Goal: Obtain resource: Download file/media

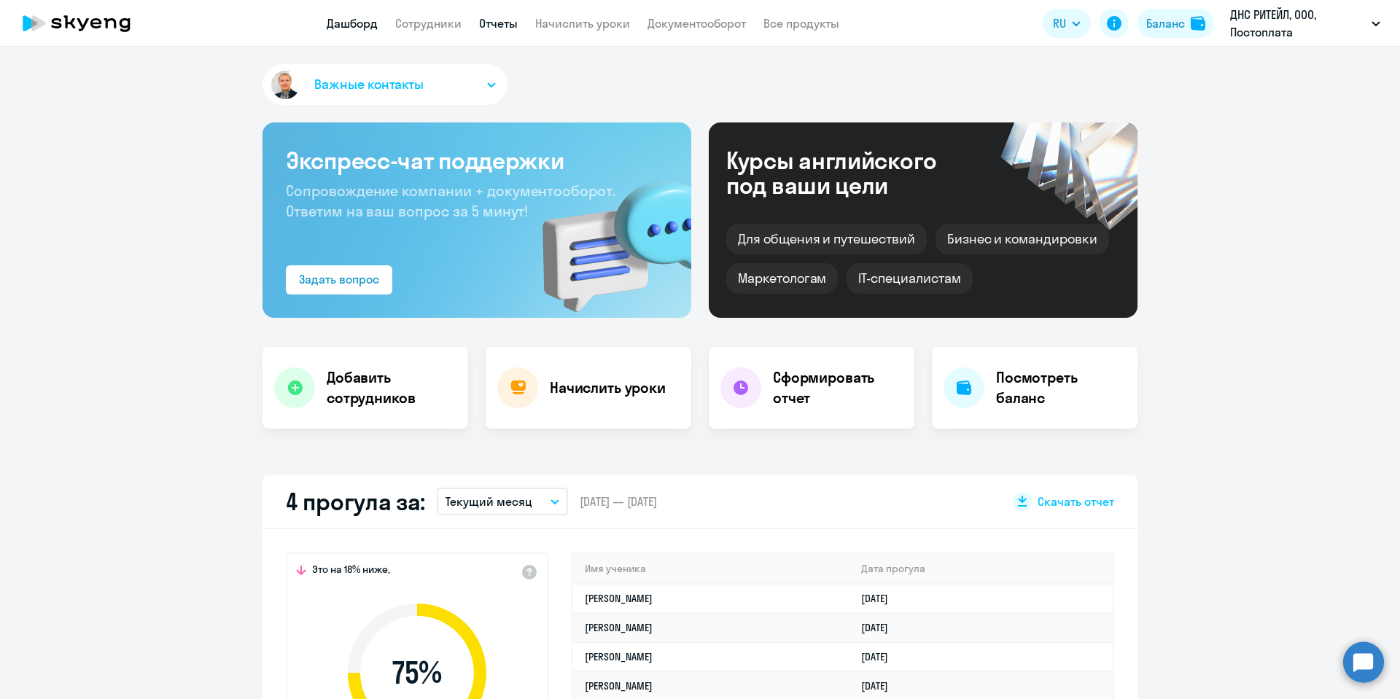
click at [493, 19] on link "Отчеты" at bounding box center [498, 23] width 39 height 15
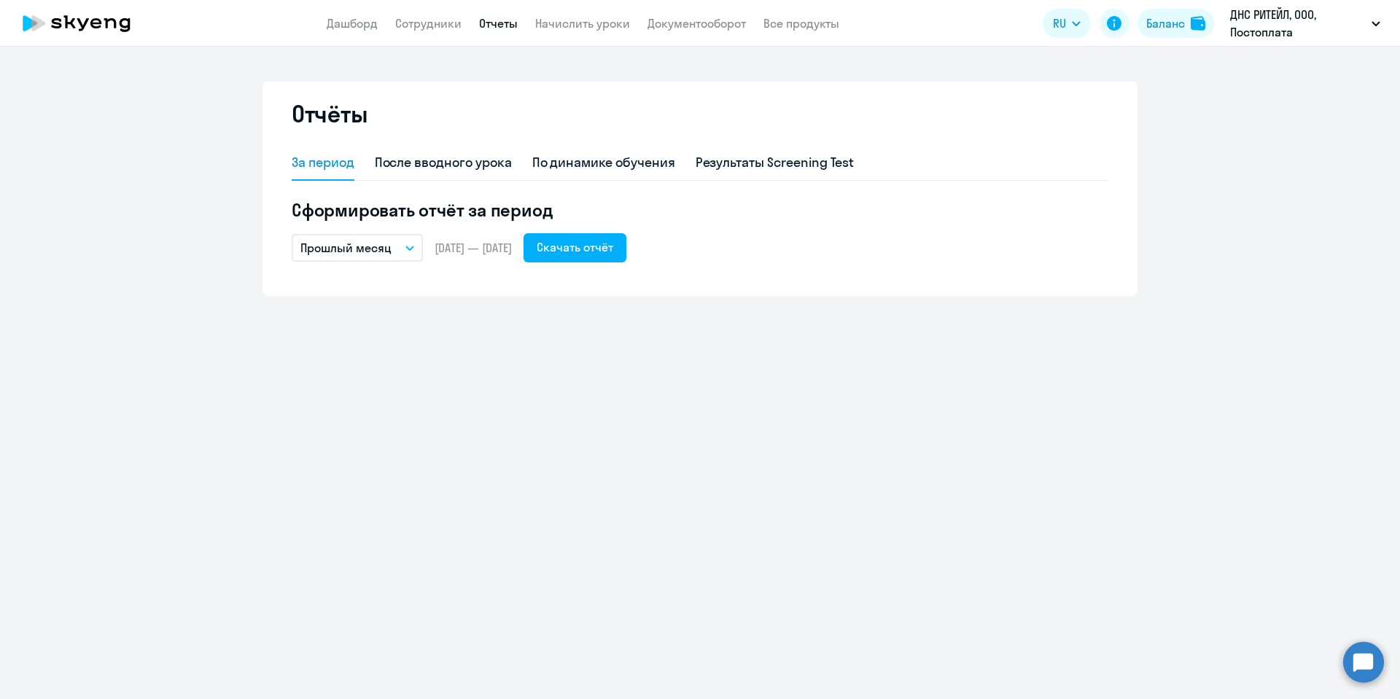
click at [413, 247] on icon "button" at bounding box center [409, 248] width 9 height 5
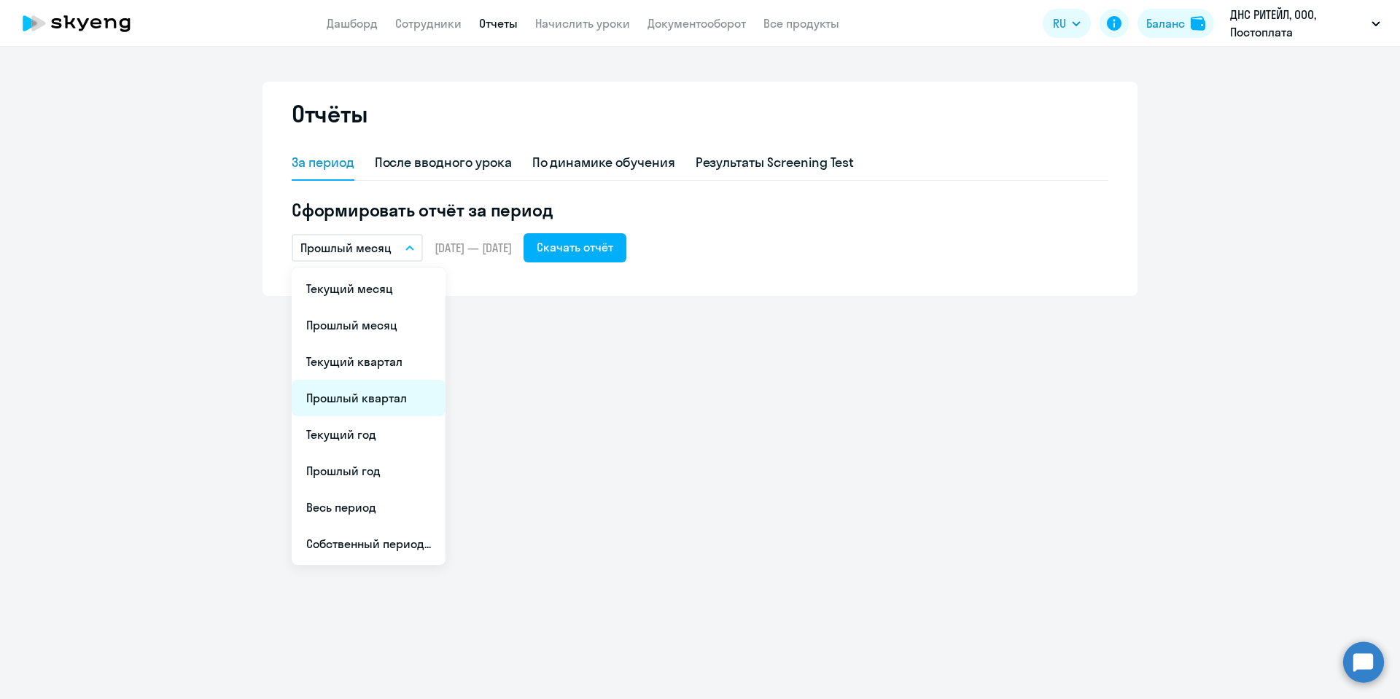
click at [407, 392] on li "Прошлый квартал" at bounding box center [369, 398] width 154 height 36
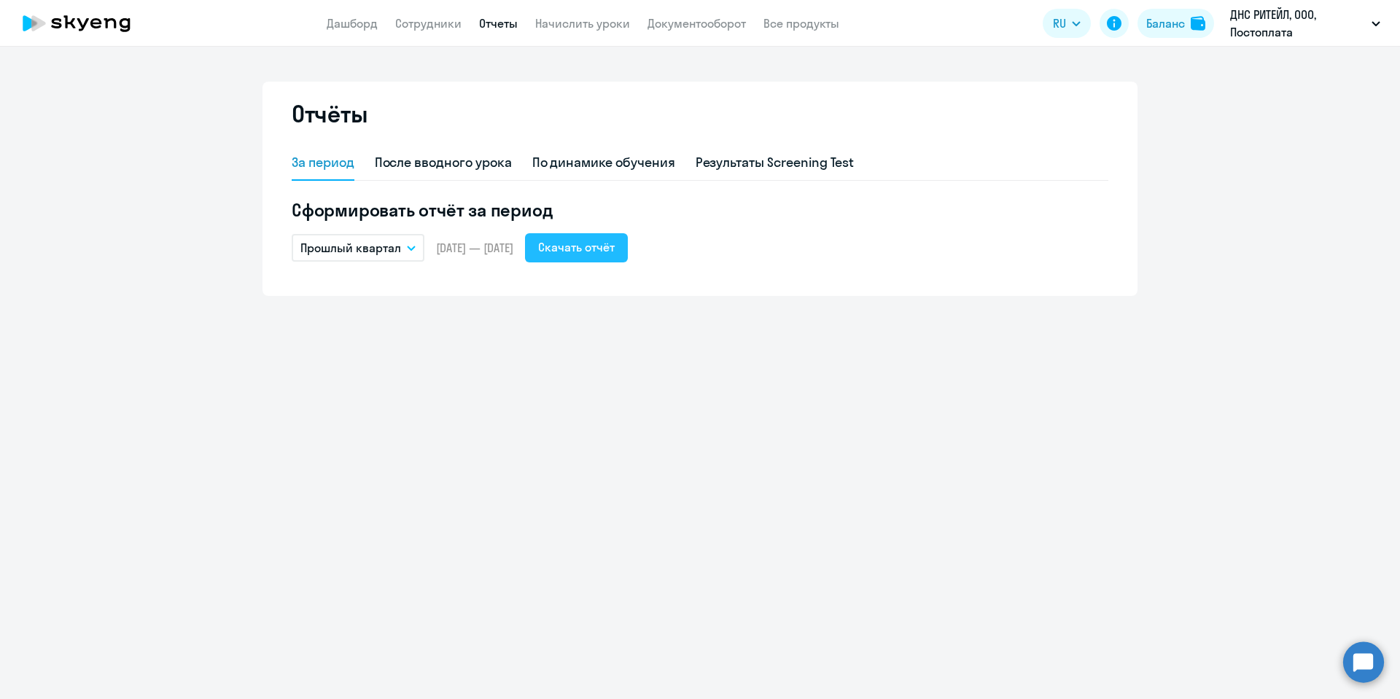
click at [615, 243] on div "Скачать отчёт" at bounding box center [576, 247] width 77 height 18
